Goal: Find contact information: Find contact information

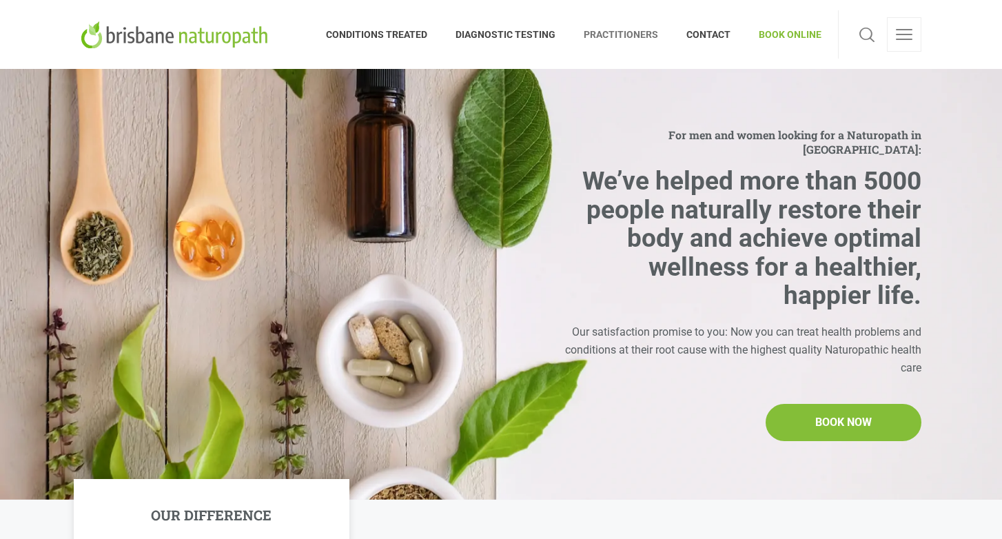
click at [617, 28] on span "PRACTITIONERS" at bounding box center [621, 34] width 103 height 22
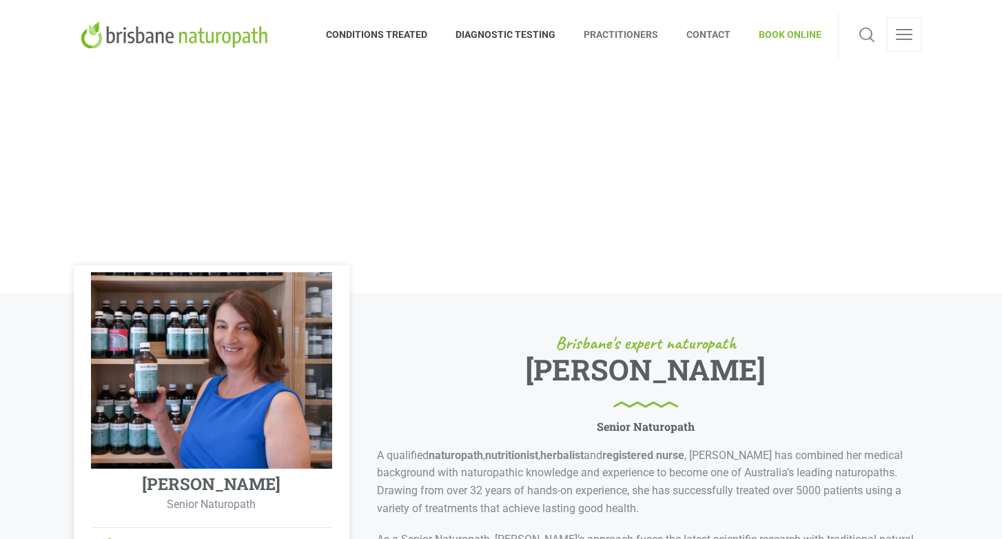
click at [710, 32] on span "CONTACT" at bounding box center [708, 34] width 72 height 22
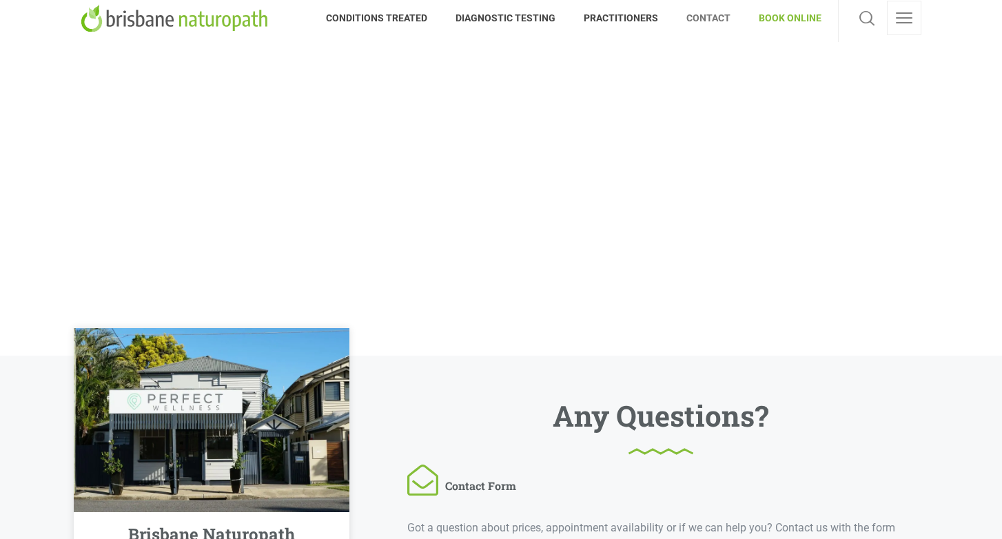
scroll to position [14, 0]
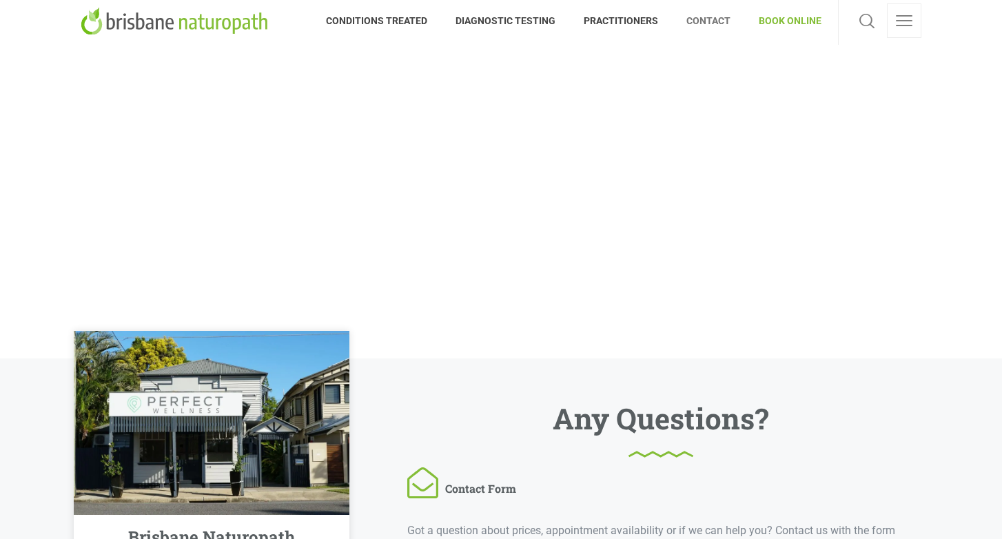
click at [788, 23] on span "BOOK ONLINE" at bounding box center [783, 21] width 76 height 22
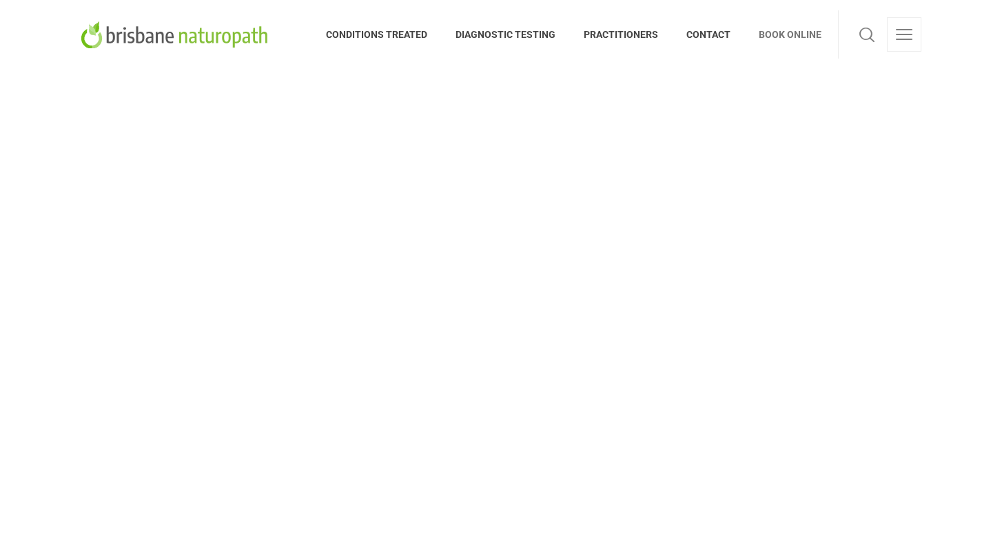
click at [897, 30] on span at bounding box center [904, 29] width 17 height 1
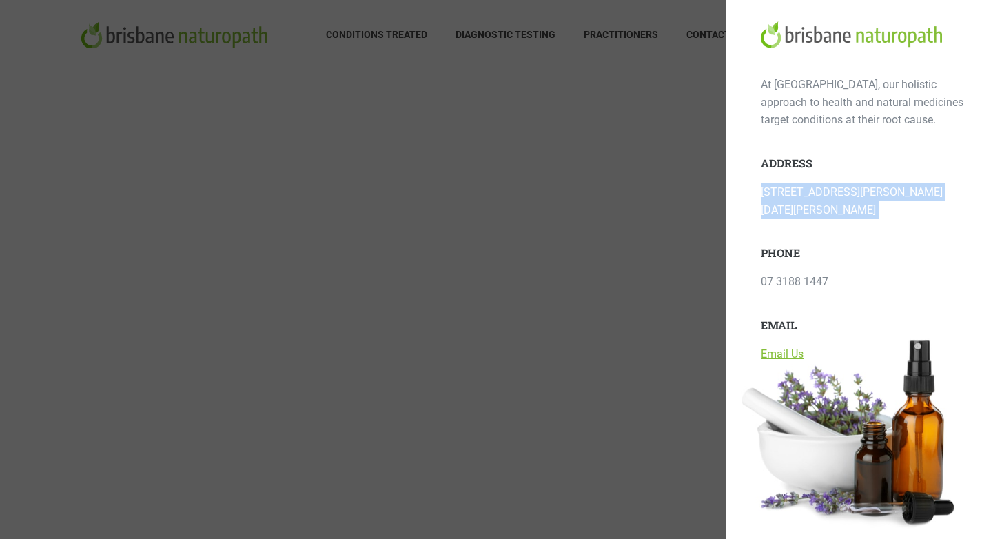
drag, startPoint x: 761, startPoint y: 193, endPoint x: 949, endPoint y: 210, distance: 188.9
click at [949, 210] on div "At Brisbane Naturopath clinic, our holistic approach to health and natural medi…" at bounding box center [864, 219] width 207 height 287
copy p "[STREET_ADDRESS][PERSON_NAME][DATE][PERSON_NAME]"
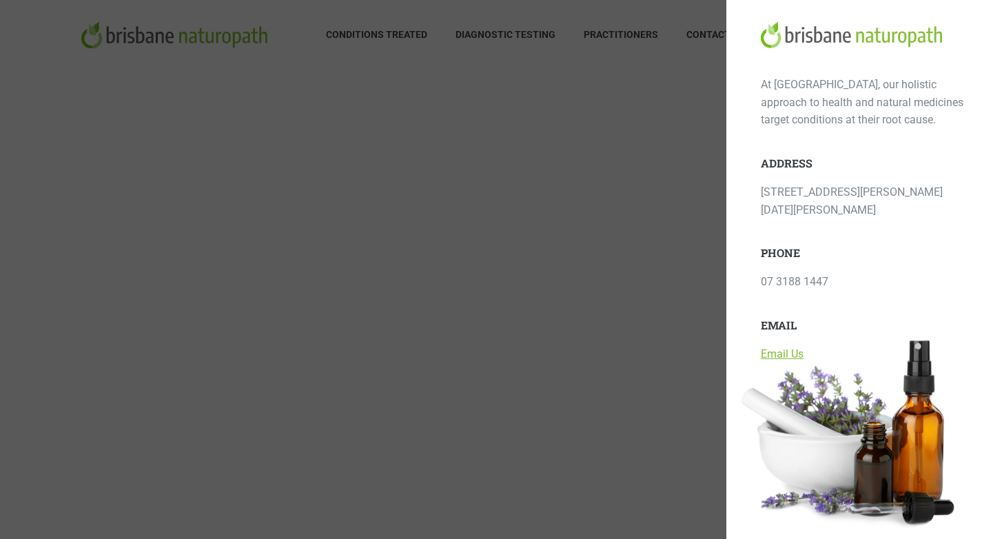
click at [407, 258] on div at bounding box center [501, 269] width 1002 height 539
